Goal: Check status: Check status

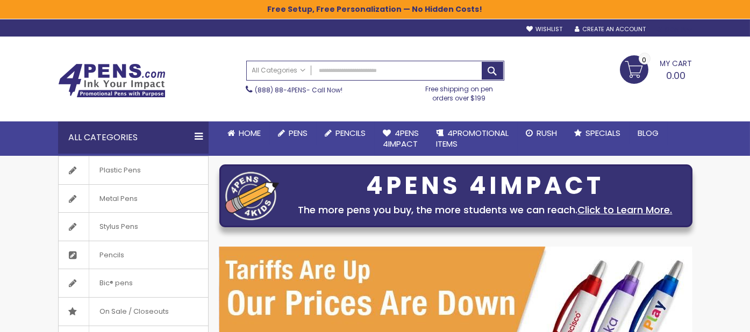
click at [676, 29] on div "Sign In" at bounding box center [673, 30] width 35 height 8
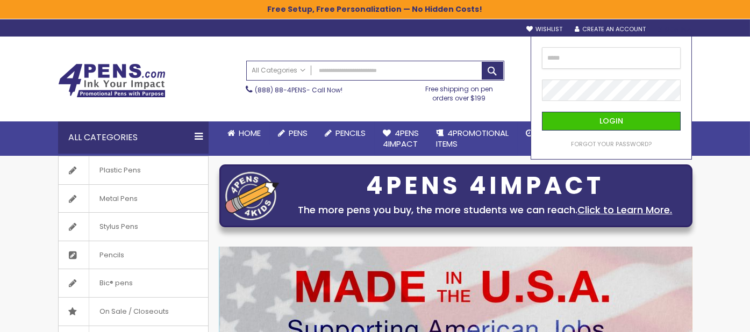
click at [584, 61] on input "email" at bounding box center [611, 57] width 139 height 21
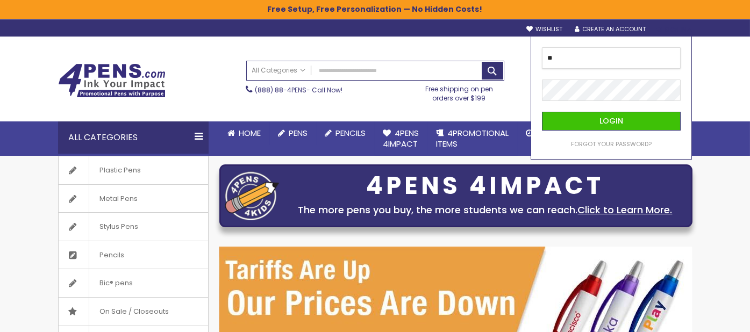
type input "*"
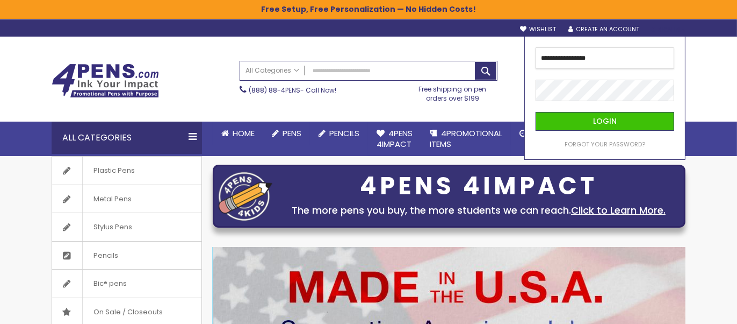
type input "**********"
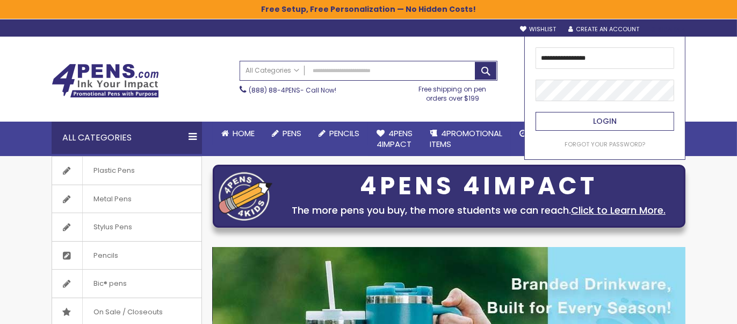
click at [628, 122] on button "Login" at bounding box center [605, 121] width 139 height 19
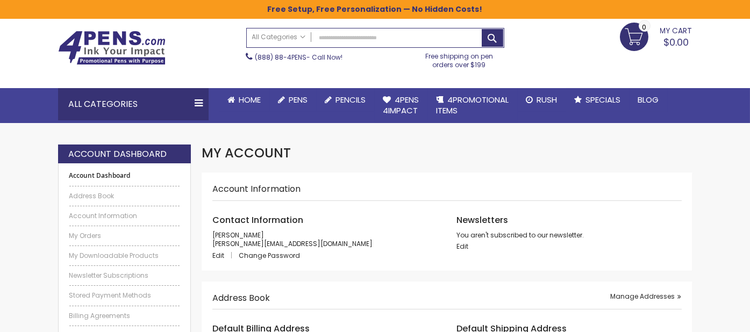
scroll to position [60, 0]
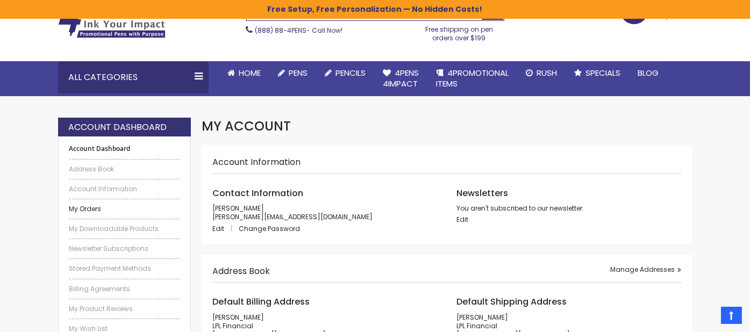
click at [78, 210] on link "My Orders" at bounding box center [124, 209] width 111 height 9
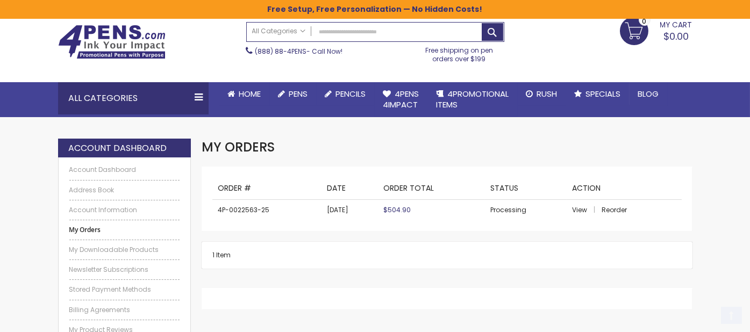
scroll to position [60, 0]
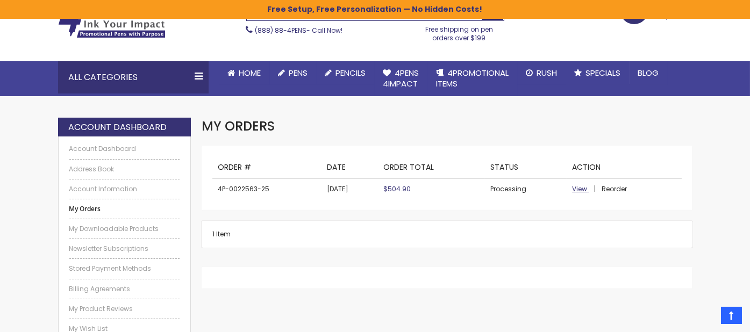
click at [577, 188] on span "View" at bounding box center [579, 188] width 15 height 9
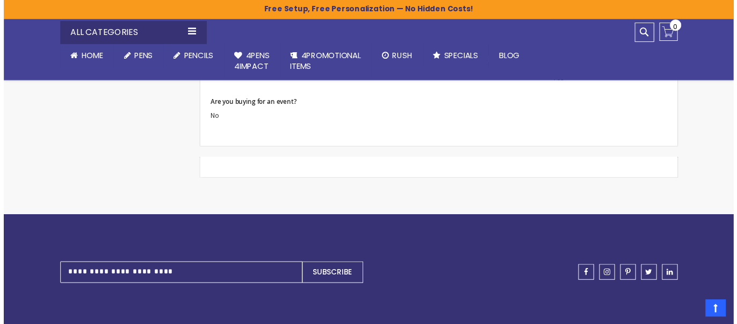
scroll to position [1135, 0]
